Goal: Information Seeking & Learning: Understand process/instructions

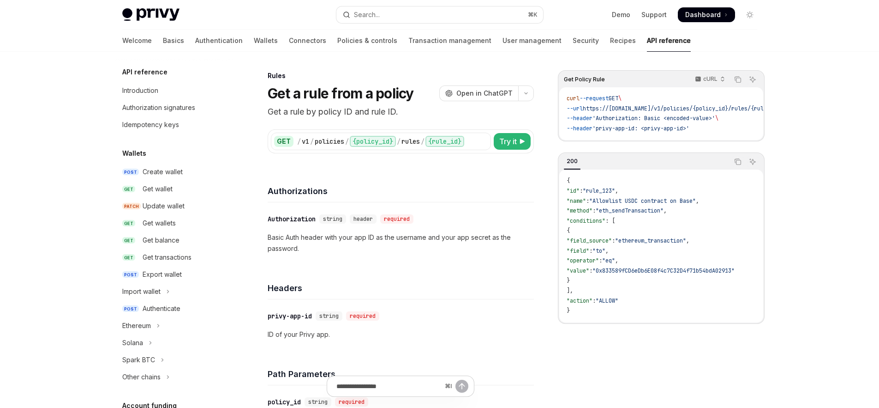
scroll to position [380, 0]
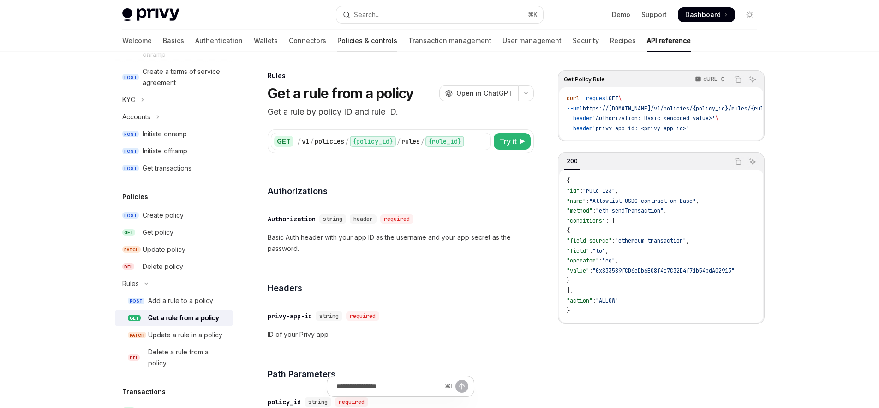
click at [337, 42] on link "Policies & controls" at bounding box center [367, 41] width 60 height 22
type textarea "*"
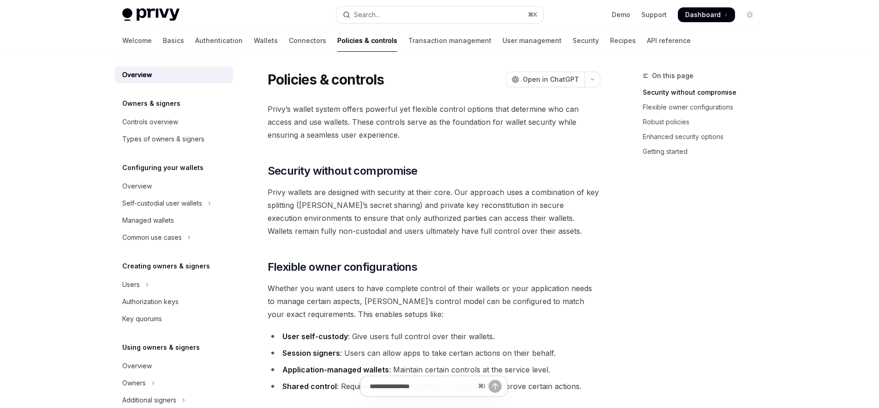
click at [337, 34] on link "Policies & controls" at bounding box center [367, 41] width 60 height 22
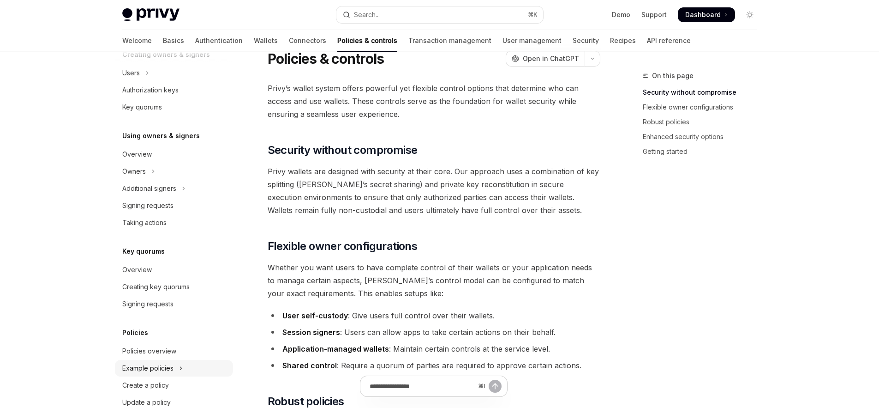
scroll to position [250, 0]
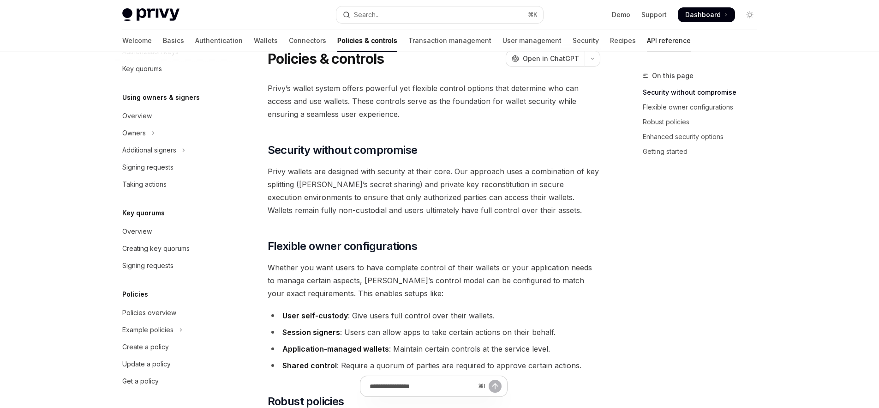
click at [647, 42] on link "API reference" at bounding box center [669, 41] width 44 height 22
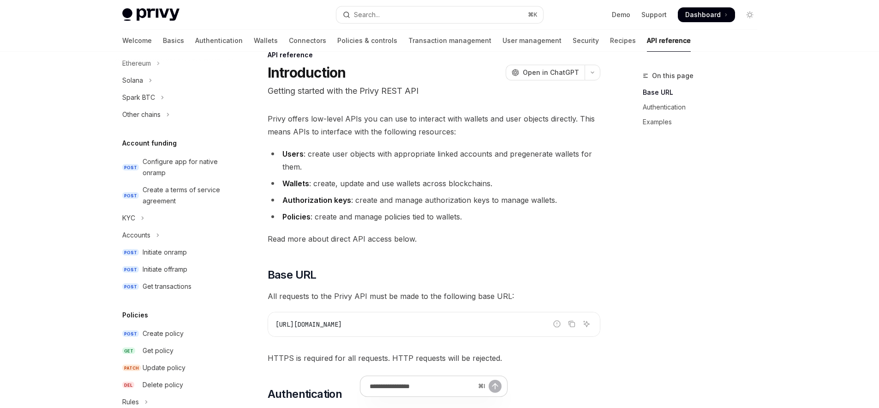
scroll to position [350, 0]
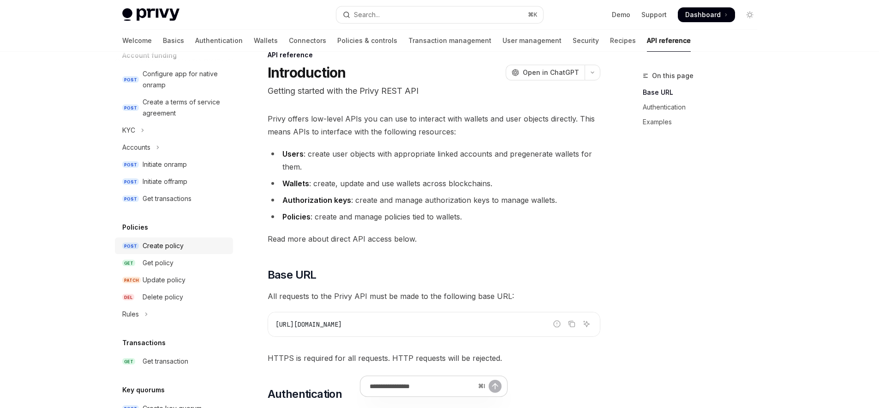
click at [167, 251] on div "Create policy" at bounding box center [163, 245] width 41 height 11
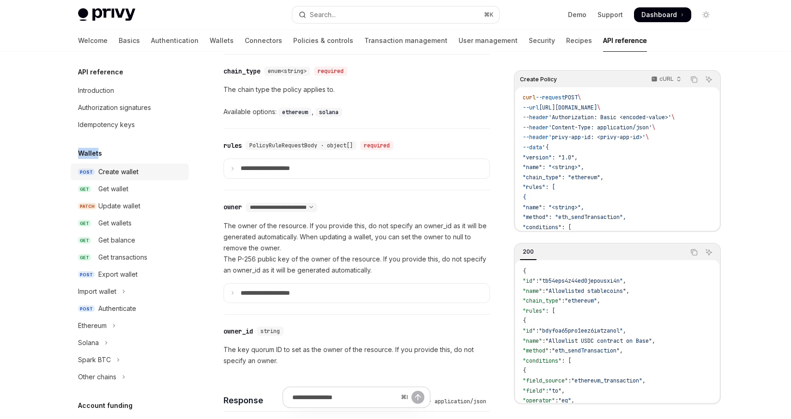
click at [128, 170] on div "Create wallet" at bounding box center [118, 171] width 40 height 11
type textarea "*"
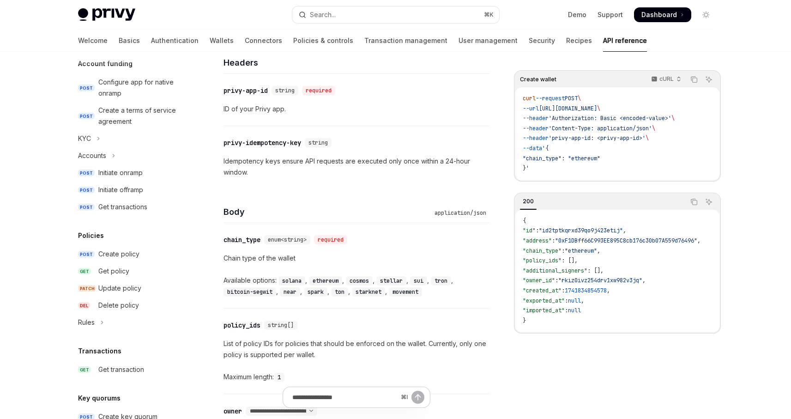
scroll to position [228, 0]
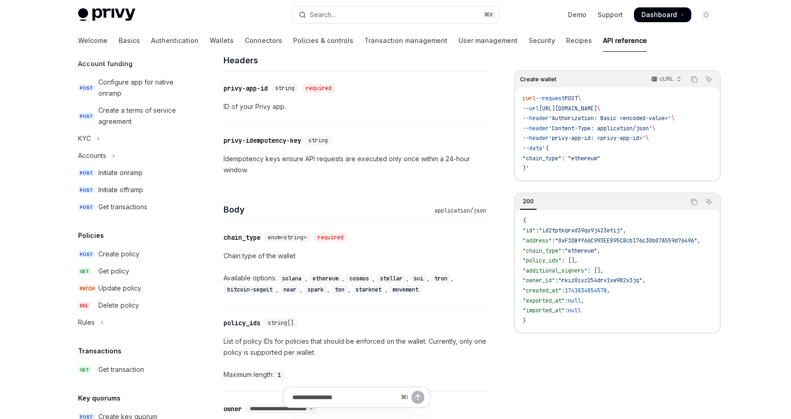
click at [311, 350] on p "List of policy IDs for policies that should be enforced on the wallet. Currentl…" at bounding box center [356, 347] width 266 height 22
click at [450, 346] on p "List of policy IDs for policies that should be enforced on the wallet. Currentl…" at bounding box center [356, 347] width 266 height 22
drag, startPoint x: 430, startPoint y: 341, endPoint x: 473, endPoint y: 354, distance: 44.5
click at [473, 354] on p "List of policy IDs for policies that should be enforced on the wallet. Currentl…" at bounding box center [356, 347] width 266 height 22
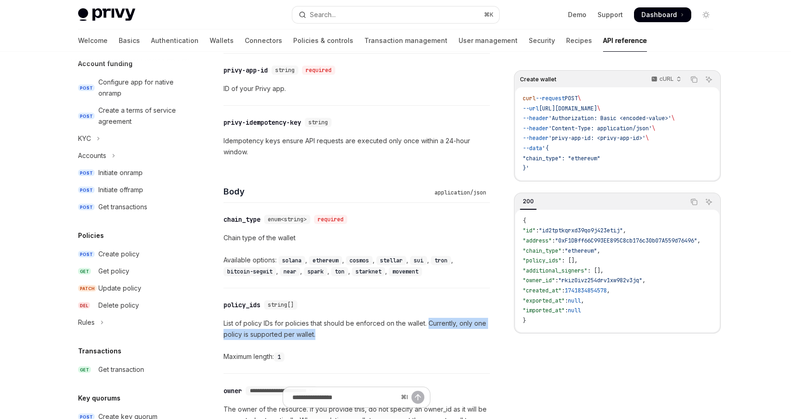
scroll to position [247, 0]
click at [257, 353] on div "Maximum length: 1" at bounding box center [356, 355] width 266 height 11
drag, startPoint x: 244, startPoint y: 355, endPoint x: 302, endPoint y: 358, distance: 57.7
click at [286, 361] on div "​ policy_ids string[] List of policy IDs for policies that should be enforced o…" at bounding box center [356, 329] width 266 height 85
click at [303, 357] on div "Maximum length: 1" at bounding box center [356, 355] width 266 height 11
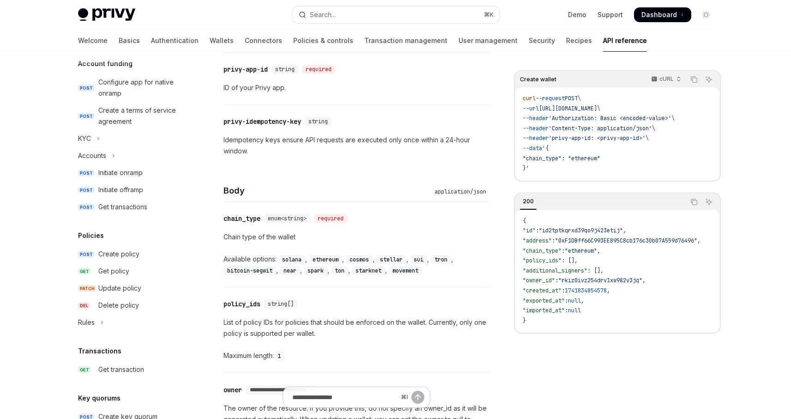
click at [308, 355] on div "Maximum length: 1" at bounding box center [356, 355] width 266 height 11
